Goal: Information Seeking & Learning: Learn about a topic

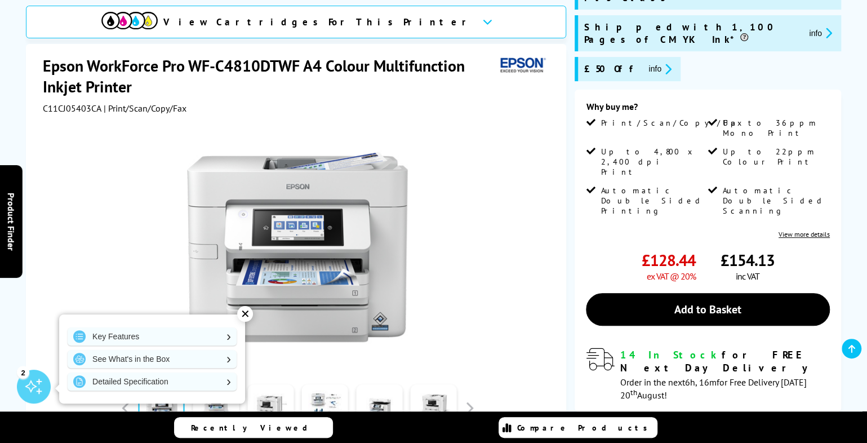
scroll to position [225, 0]
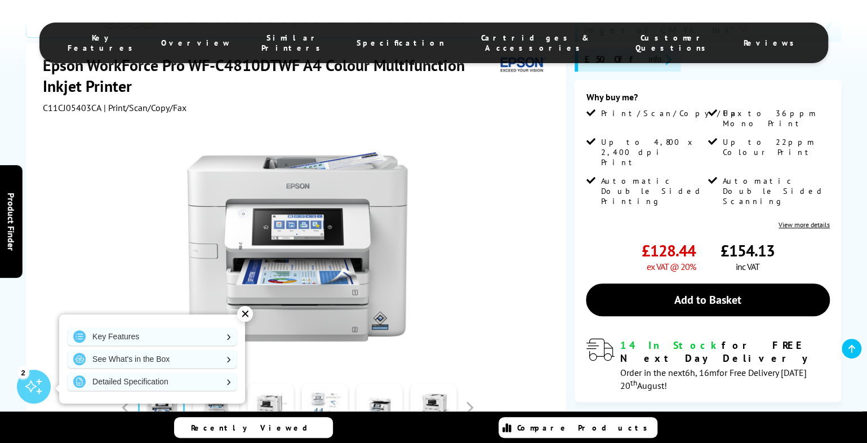
click at [338, 384] on link at bounding box center [325, 408] width 46 height 48
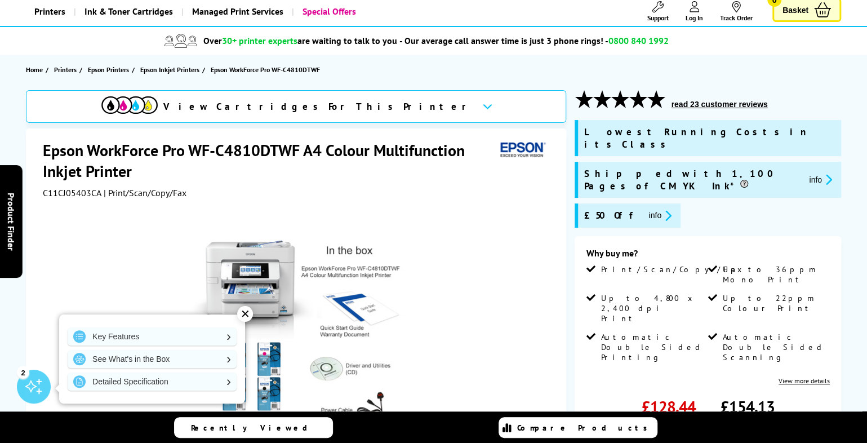
scroll to position [56, 0]
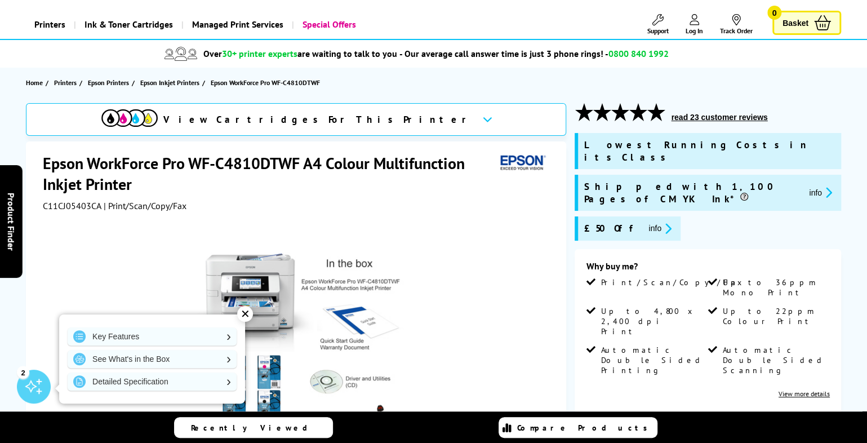
click at [243, 316] on div "✕" at bounding box center [245, 314] width 16 height 16
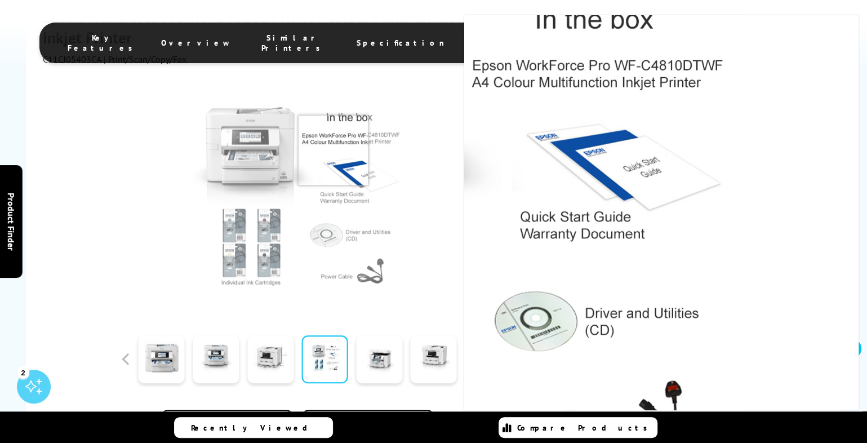
scroll to position [282, 0]
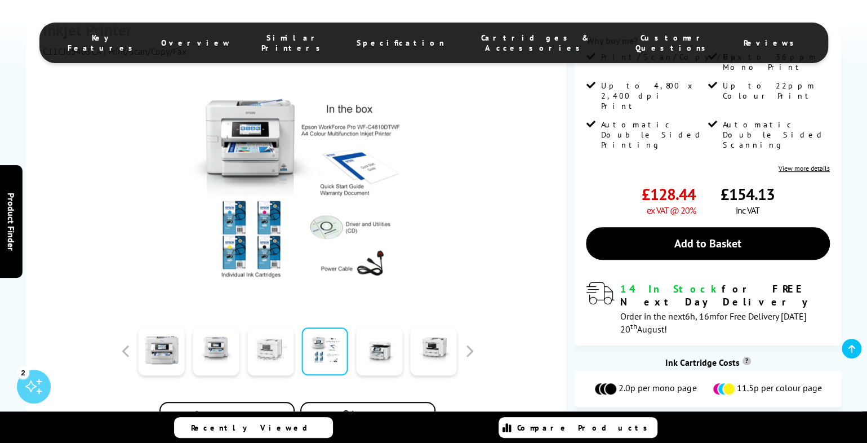
click at [281, 327] on link at bounding box center [270, 351] width 46 height 48
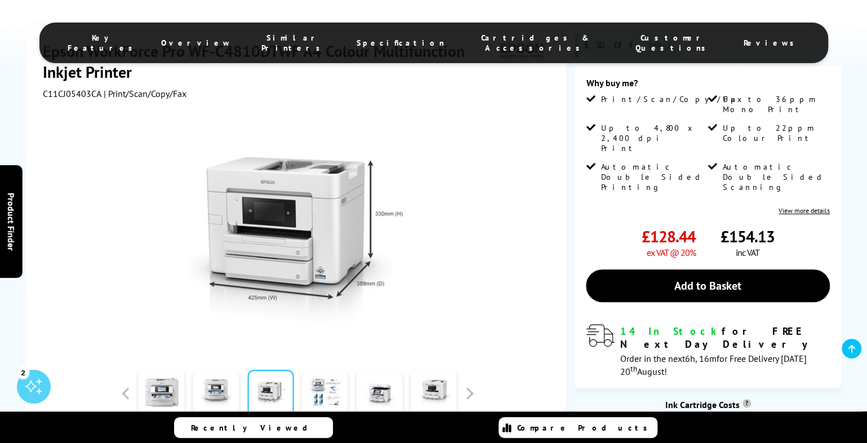
scroll to position [225, 0]
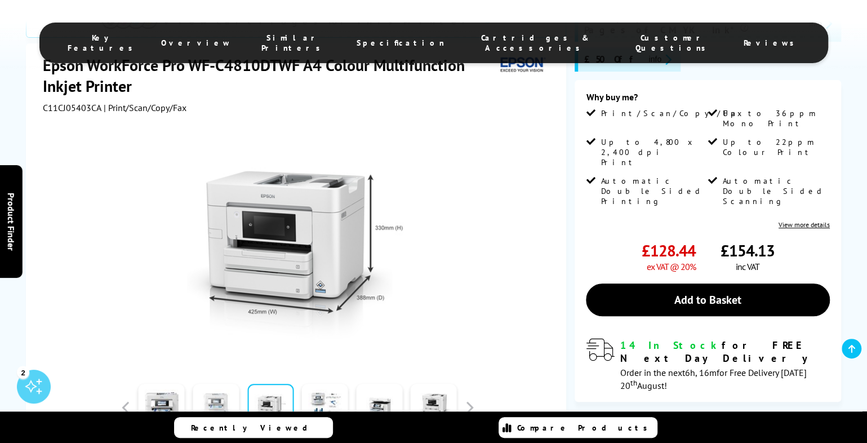
click at [216, 384] on link at bounding box center [216, 408] width 46 height 48
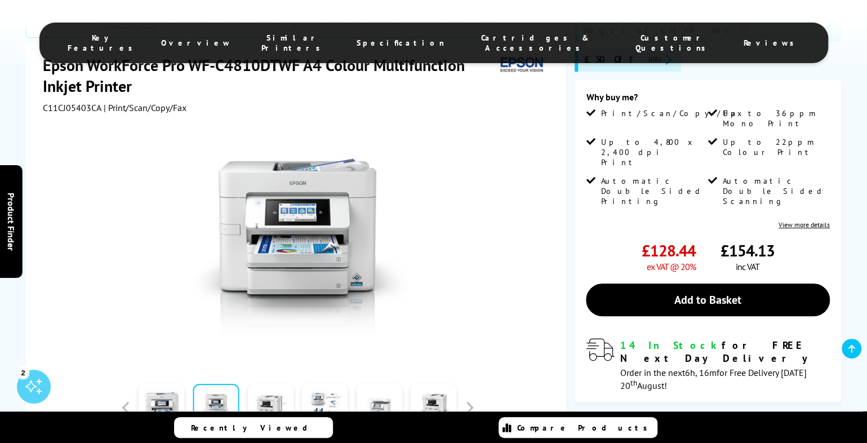
click at [376, 384] on link at bounding box center [379, 408] width 46 height 48
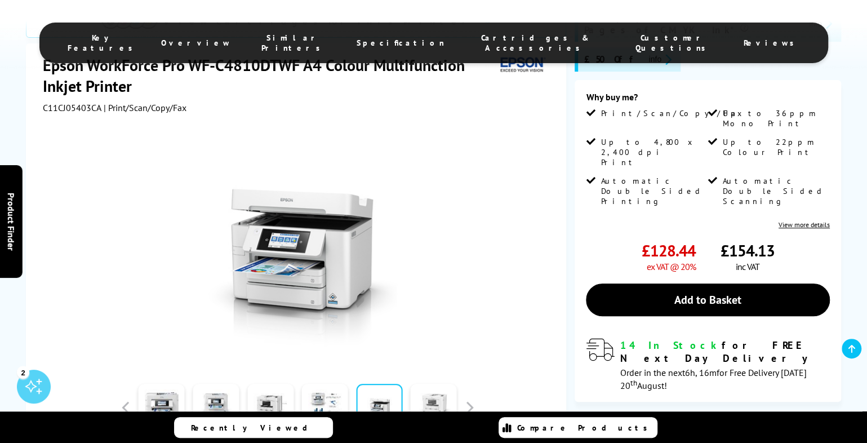
click at [439, 384] on link at bounding box center [434, 408] width 46 height 48
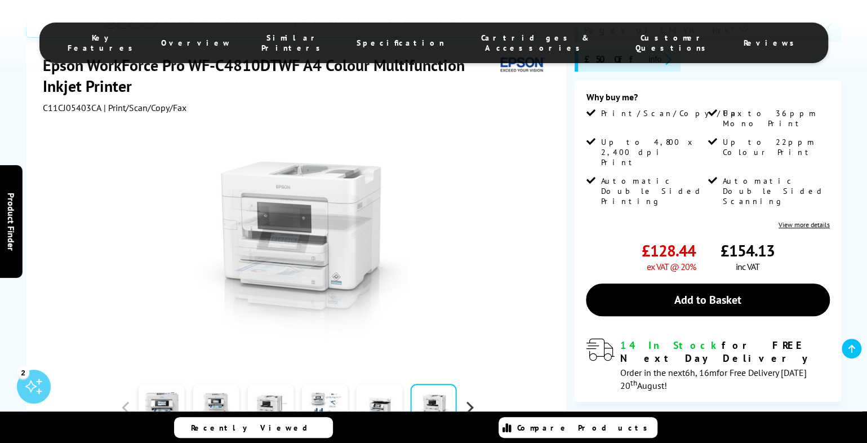
click at [469, 399] on button "button" at bounding box center [469, 407] width 17 height 17
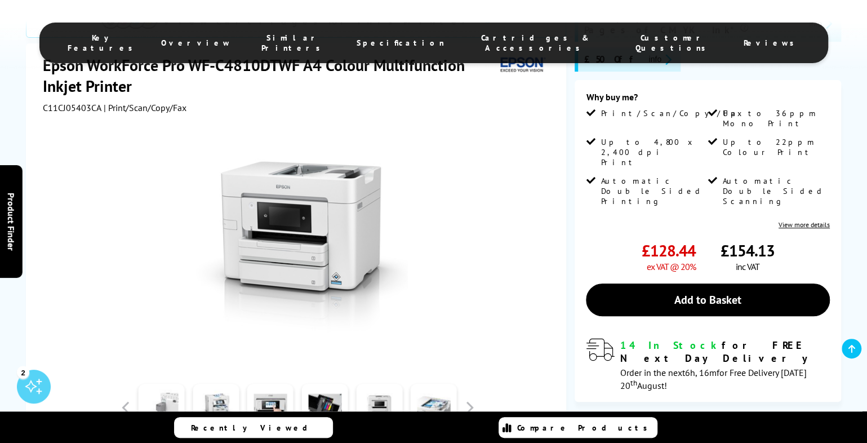
click at [159, 384] on link at bounding box center [162, 408] width 46 height 48
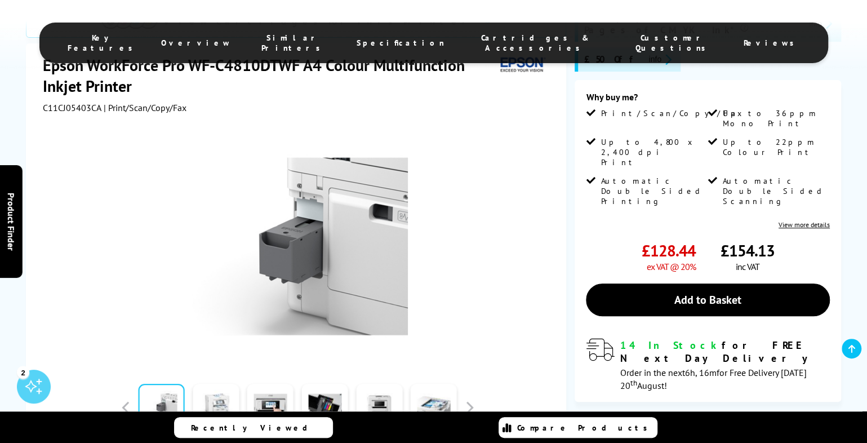
click at [220, 384] on link at bounding box center [216, 408] width 46 height 48
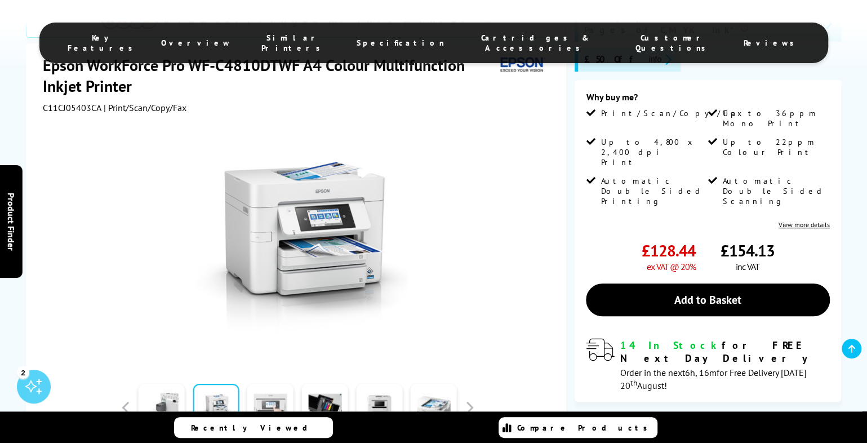
click at [271, 384] on link at bounding box center [270, 408] width 46 height 48
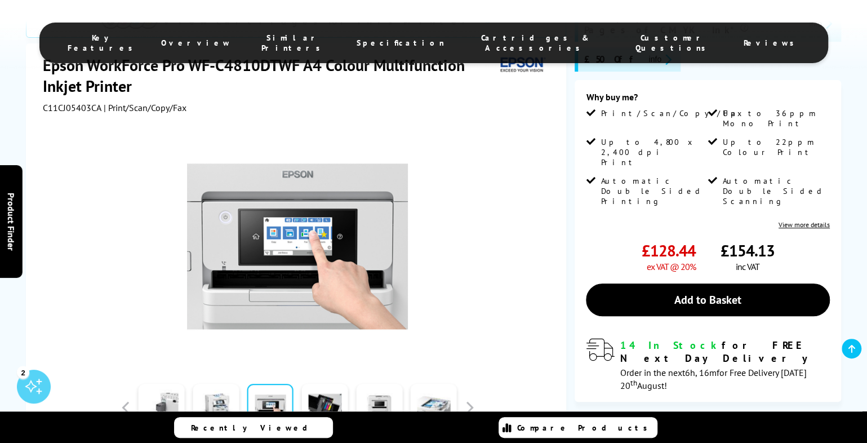
click at [303, 171] on img at bounding box center [297, 246] width 221 height 221
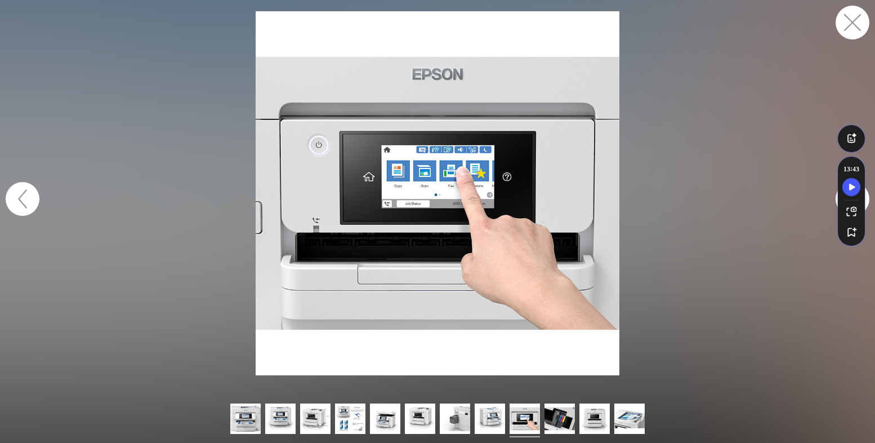
click at [854, 25] on button "button" at bounding box center [853, 23] width 34 height 34
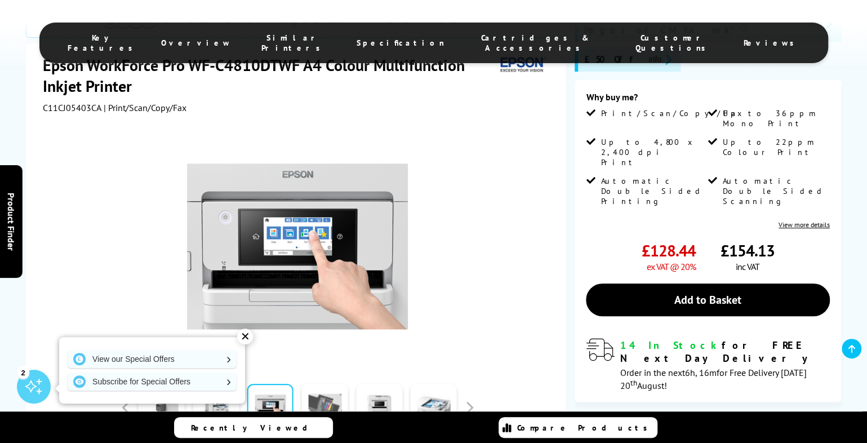
click at [330, 384] on link at bounding box center [325, 408] width 46 height 48
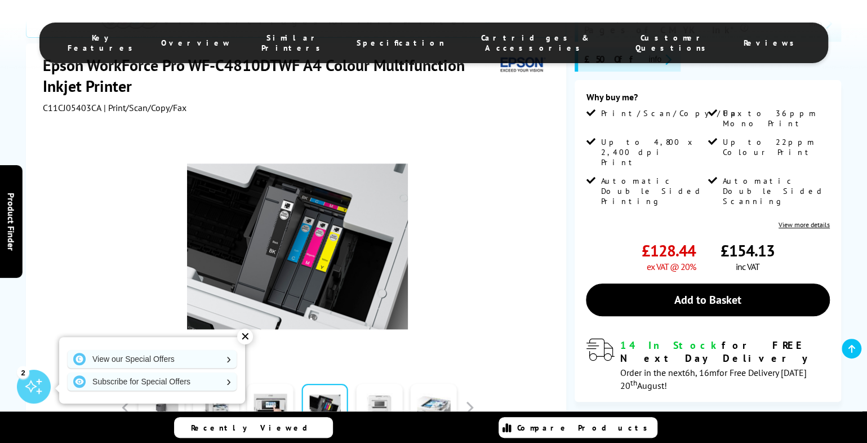
click at [379, 384] on link at bounding box center [379, 408] width 46 height 48
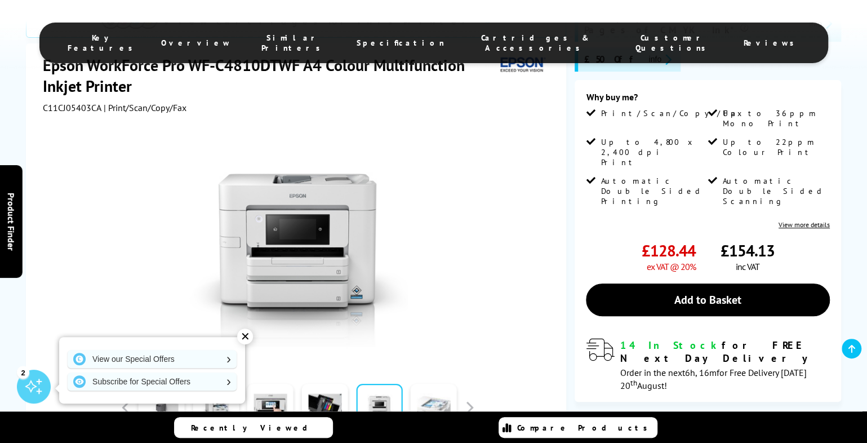
click at [438, 384] on link at bounding box center [434, 408] width 46 height 48
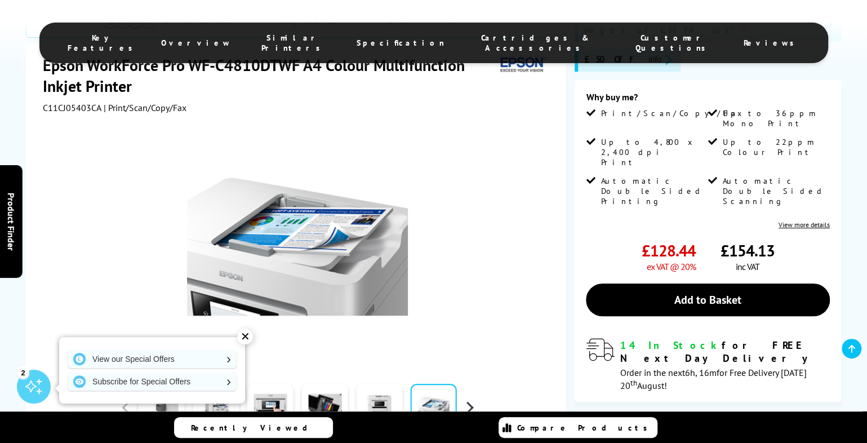
click at [465, 399] on button "button" at bounding box center [469, 407] width 17 height 17
click at [420, 384] on link at bounding box center [434, 408] width 46 height 48
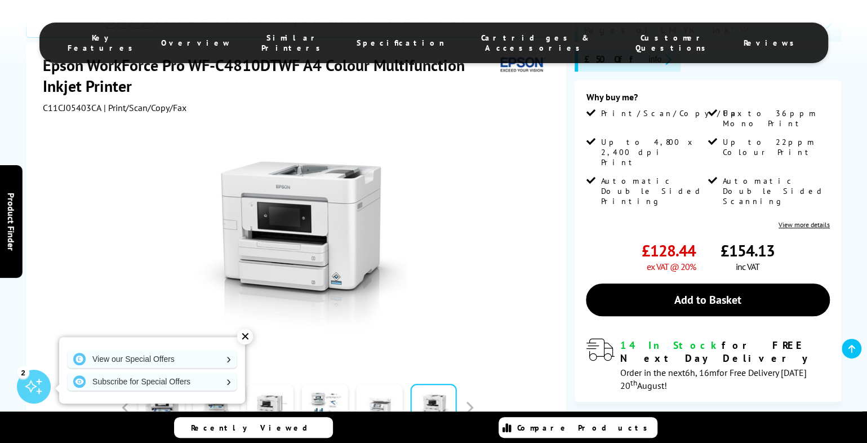
click at [380, 384] on link at bounding box center [379, 408] width 46 height 48
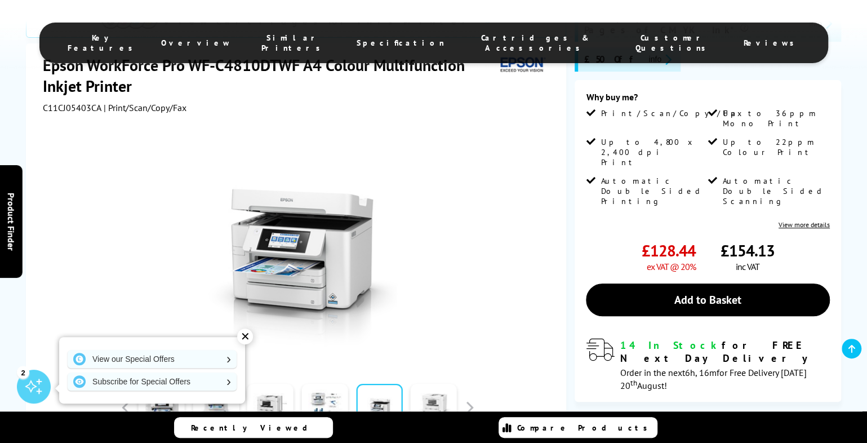
click at [417, 384] on link at bounding box center [434, 408] width 46 height 48
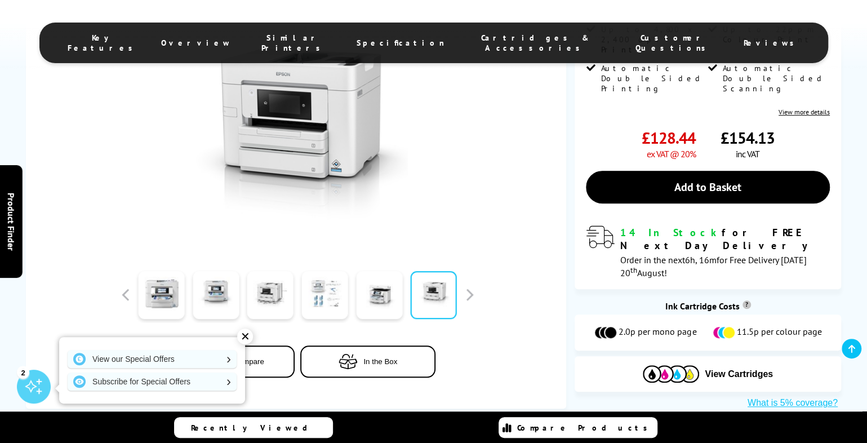
scroll to position [394, 0]
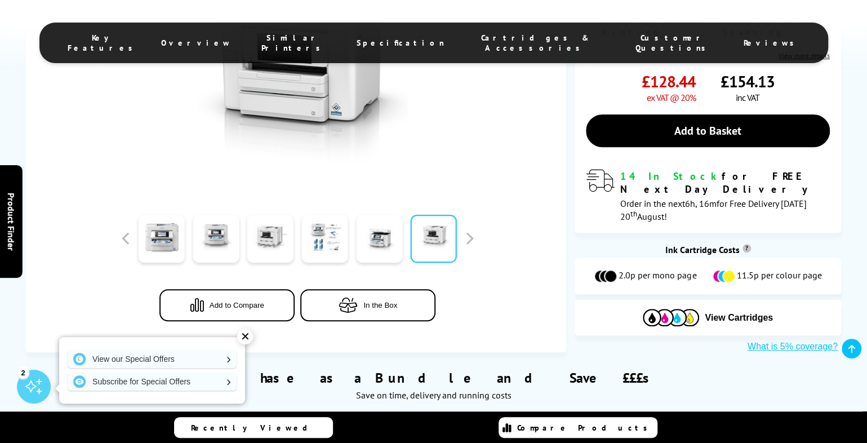
click at [250, 337] on div "✕" at bounding box center [245, 336] width 16 height 16
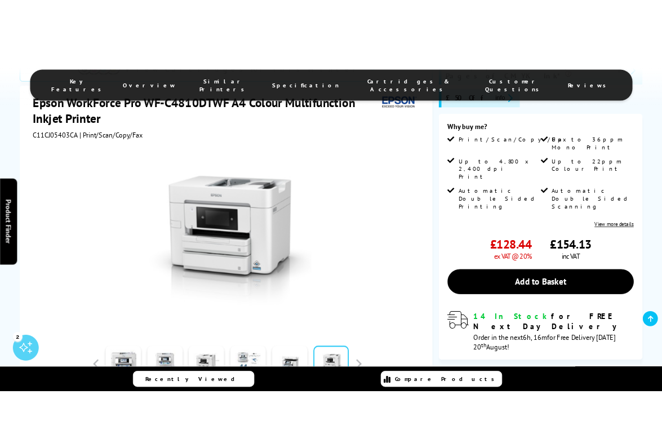
scroll to position [56, 0]
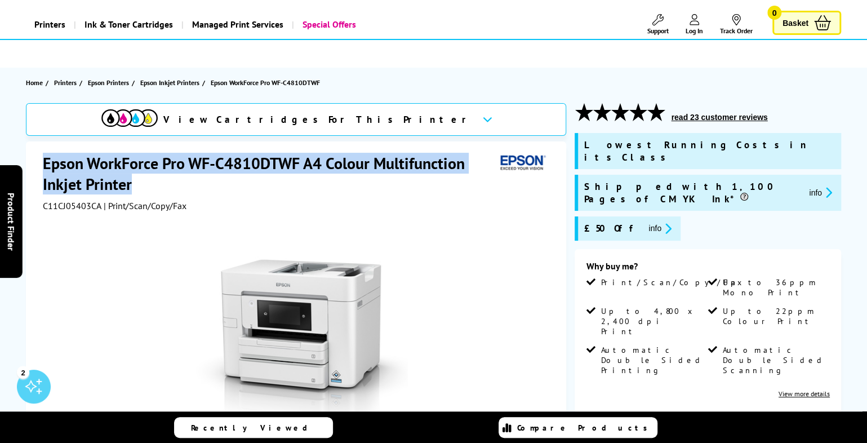
drag, startPoint x: 131, startPoint y: 183, endPoint x: 45, endPoint y: 162, distance: 88.2
click at [45, 162] on h1 "Epson WorkForce Pro WF-C4810DTWF A4 Colour Multifunction Inkjet Printer" at bounding box center [269, 174] width 453 height 42
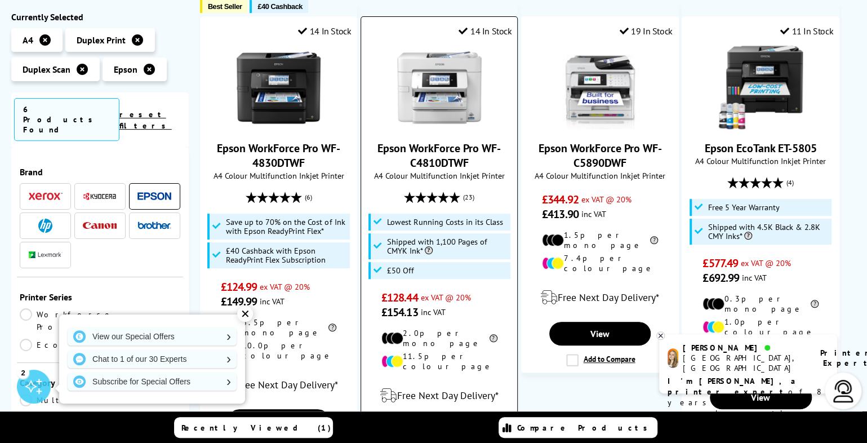
click at [441, 159] on link "Epson WorkForce Pro WF-C4810DTWF" at bounding box center [438, 155] width 123 height 29
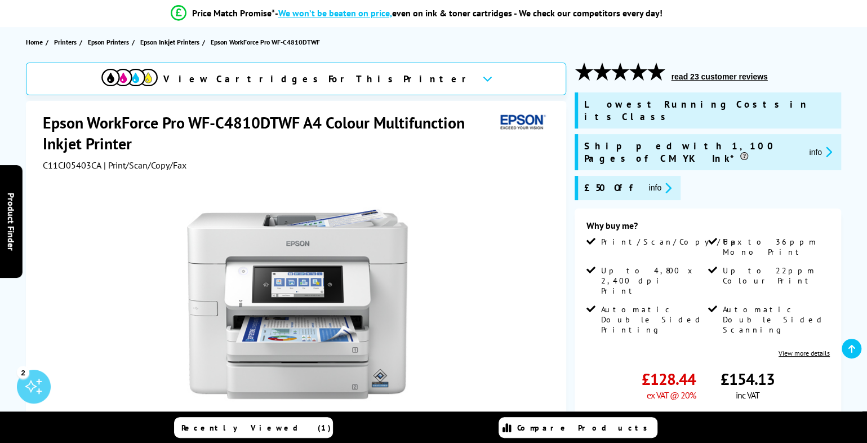
scroll to position [113, 0]
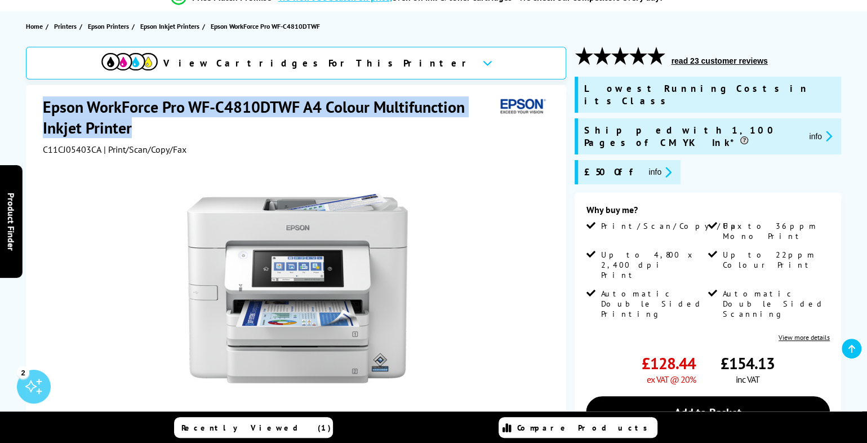
drag, startPoint x: 131, startPoint y: 127, endPoint x: 44, endPoint y: 105, distance: 89.3
click at [44, 105] on h1 "Epson WorkForce Pro WF-C4810DTWF A4 Colour Multifunction Inkjet Printer" at bounding box center [269, 117] width 453 height 42
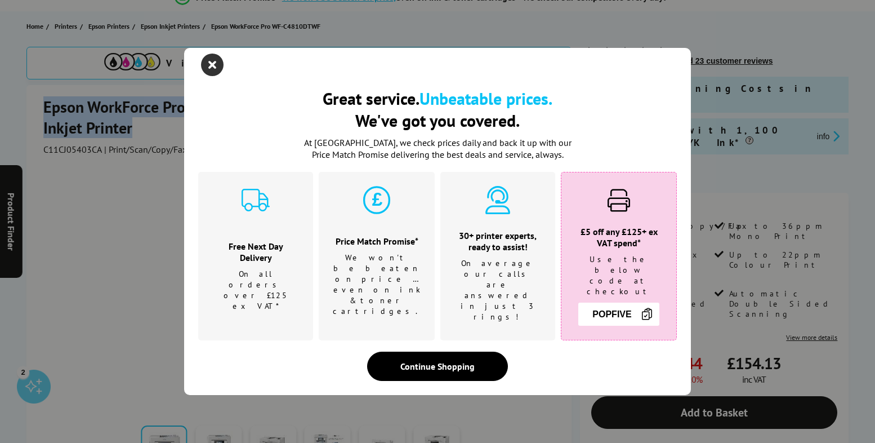
click at [211, 76] on icon "close modal" at bounding box center [212, 65] width 23 height 23
